Goal: Check status: Verify the current state of an ongoing process or item

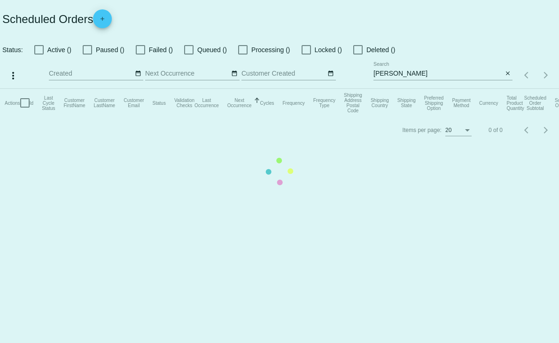
click at [38, 52] on app-dashboard-scheduled-orders "Scheduled Orders add Status: Active () Paused () Failed () Queued () Processing…" at bounding box center [279, 71] width 559 height 143
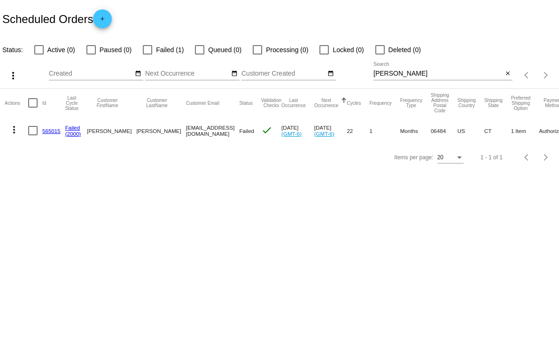
click at [38, 52] on div at bounding box center [38, 49] width 9 height 9
click at [38, 54] on input "Active (0)" at bounding box center [38, 54] width 0 height 0
checkbox input "true"
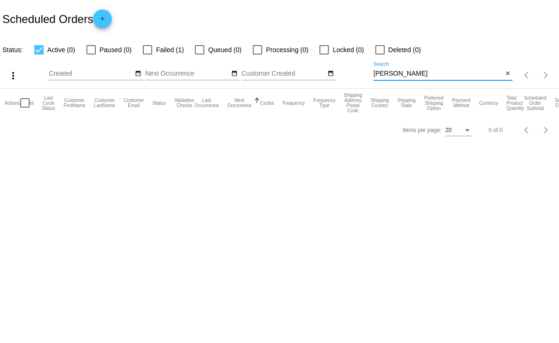
drag, startPoint x: 397, startPoint y: 71, endPoint x: 337, endPoint y: 66, distance: 60.8
click at [337, 66] on div "more_vert Aug Jan Feb Mar [DATE]" at bounding box center [279, 71] width 559 height 33
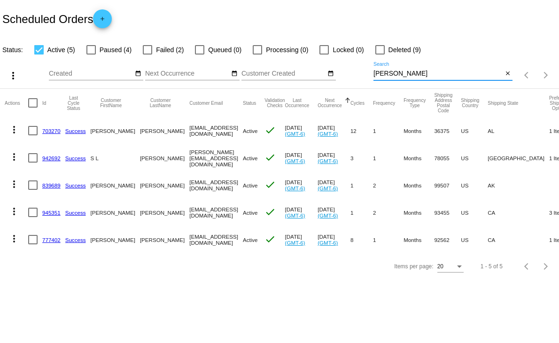
type input "[PERSON_NAME]"
click at [46, 237] on link "777402" at bounding box center [51, 240] width 18 height 6
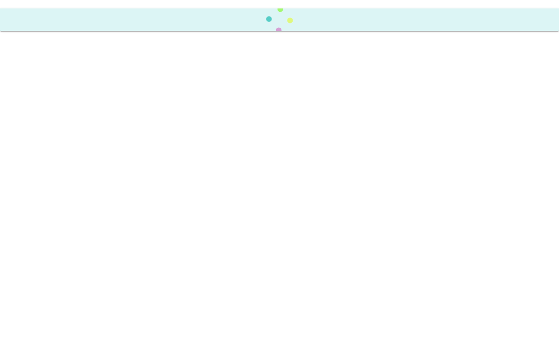
click at [46, 237] on body at bounding box center [279, 171] width 559 height 343
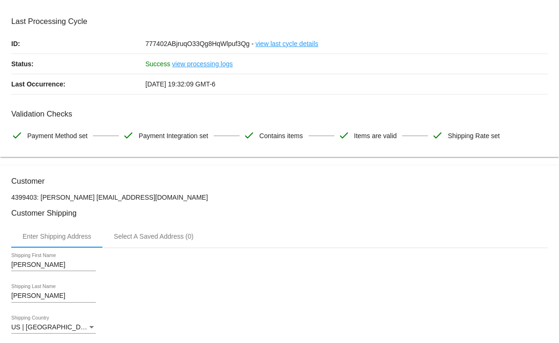
scroll to position [104, 0]
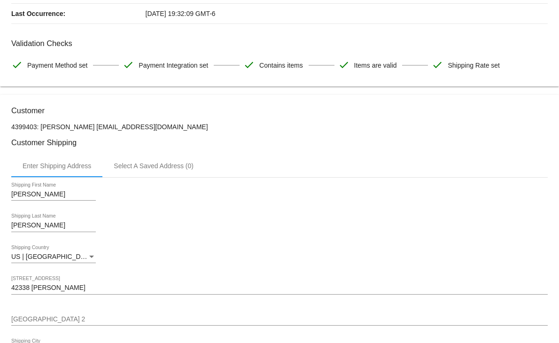
click at [266, 206] on div "[PERSON_NAME] Shipping First Name" at bounding box center [279, 195] width 536 height 27
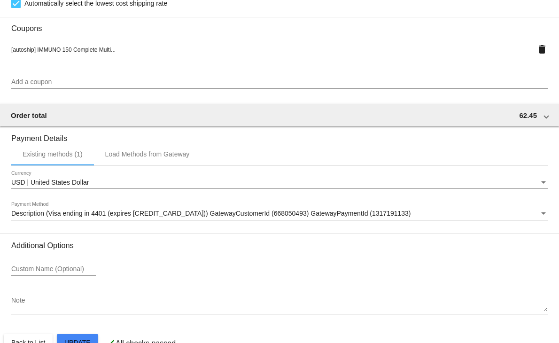
scroll to position [823, 0]
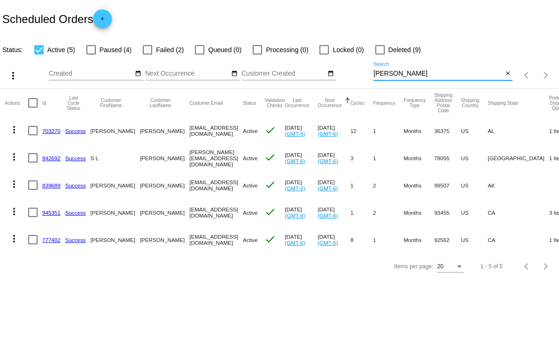
drag, startPoint x: 407, startPoint y: 73, endPoint x: 315, endPoint y: 55, distance: 94.7
click at [315, 55] on app-dashboard-scheduled-orders "Scheduled Orders add Status: Active (5) Paused (4) Failed (2) Queued (0) Proces…" at bounding box center [279, 139] width 559 height 279
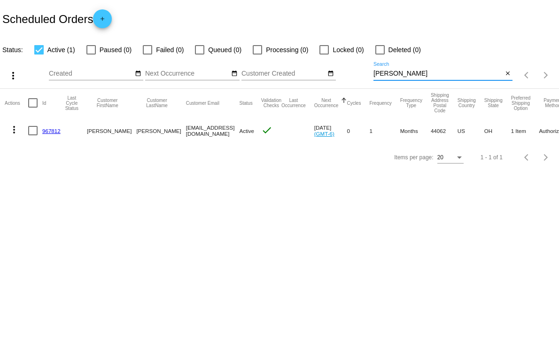
type input "Lathrop"
click at [49, 129] on link "967812" at bounding box center [51, 131] width 18 height 6
click at [49, 129] on body "Scheduled Orders add Status: Active (1) Paused (0) Failed (0) Queued (0) Proces…" at bounding box center [279, 171] width 559 height 343
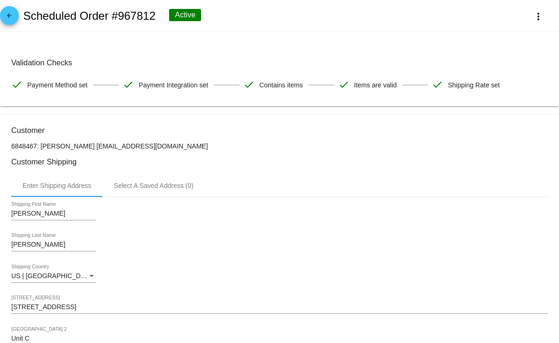
click at [197, 244] on div "Lathrop Shipping Last Name" at bounding box center [279, 246] width 536 height 27
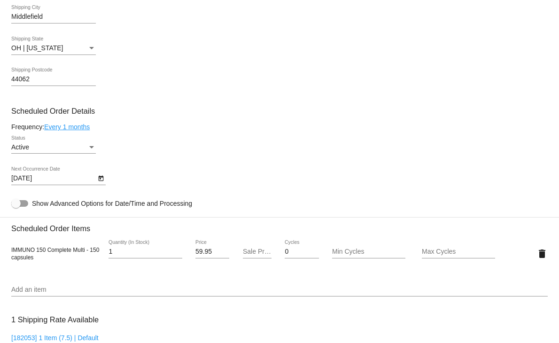
scroll to position [365, 0]
